Goal: Find specific page/section: Find specific page/section

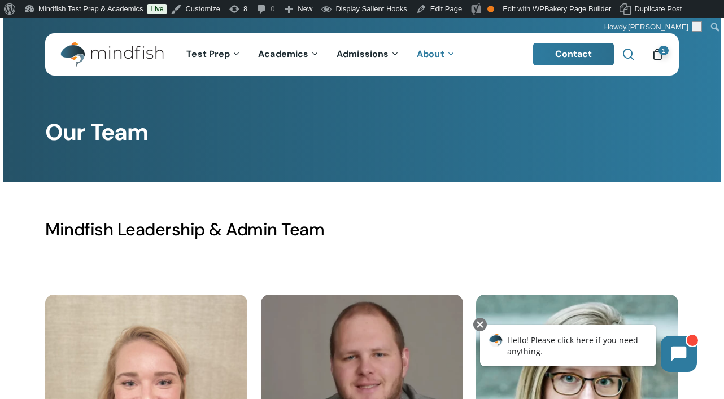
click at [630, 58] on span "Main Menu" at bounding box center [628, 54] width 11 height 11
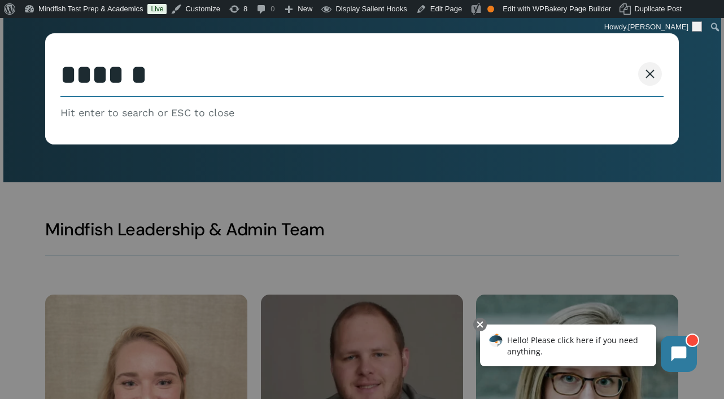
type input "******"
click at [581, 62] on button "Search" at bounding box center [606, 74] width 51 height 24
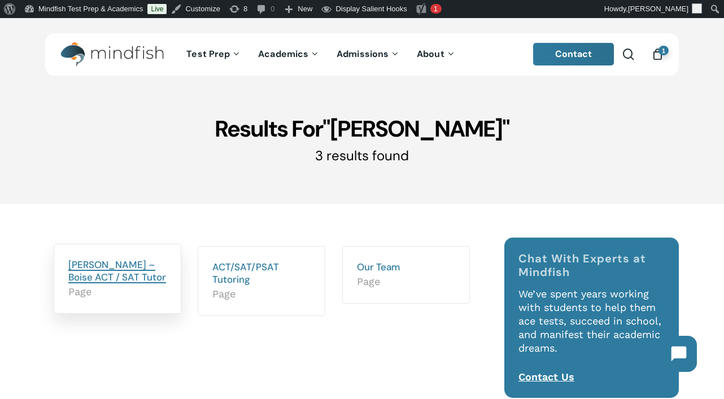
click at [98, 264] on link "Bryson Herrick – Boise ACT / SAT Tutor" at bounding box center [117, 271] width 98 height 25
